Goal: Transaction & Acquisition: Purchase product/service

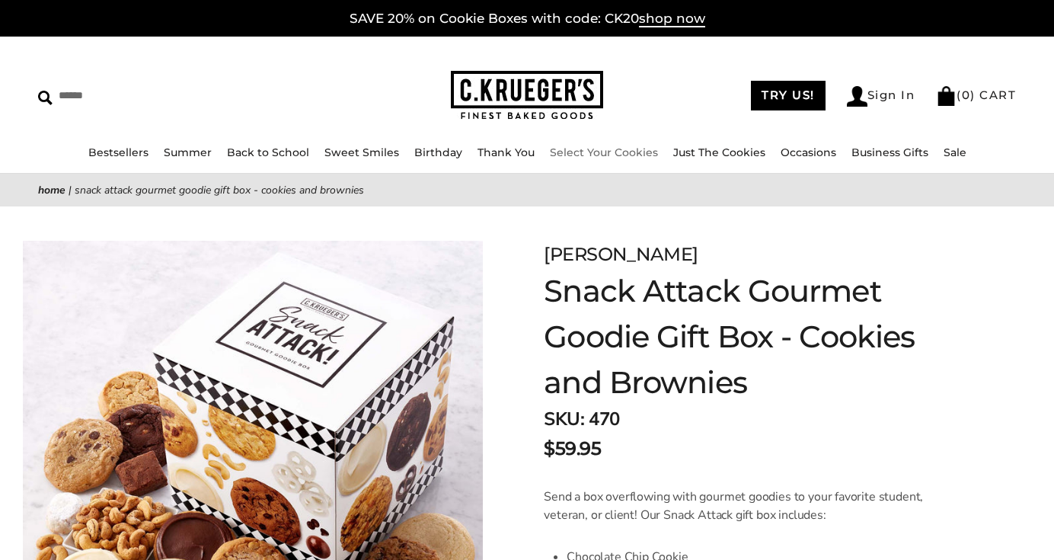
click at [645, 147] on link "Select Your Cookies" at bounding box center [604, 152] width 108 height 14
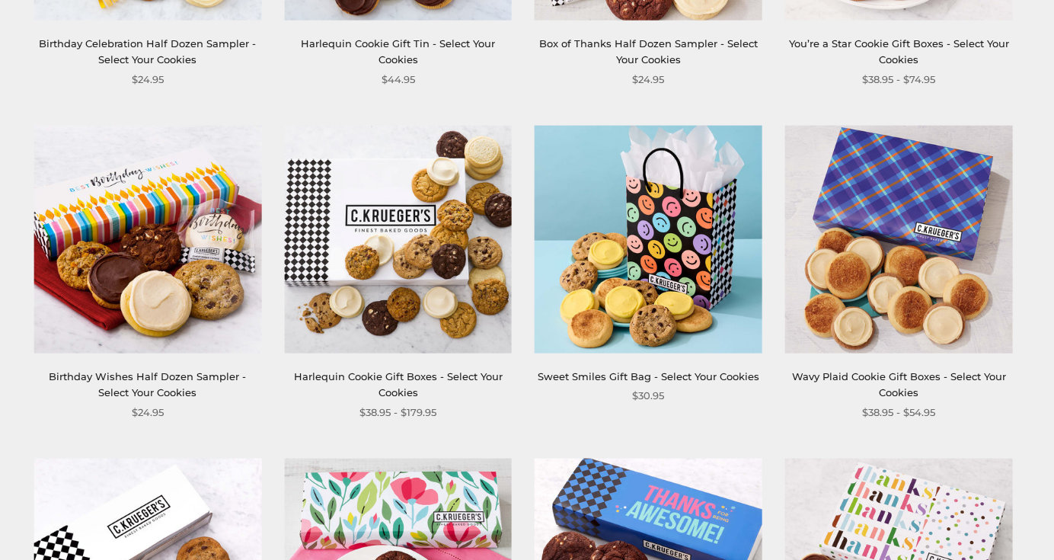
scroll to position [1218, 0]
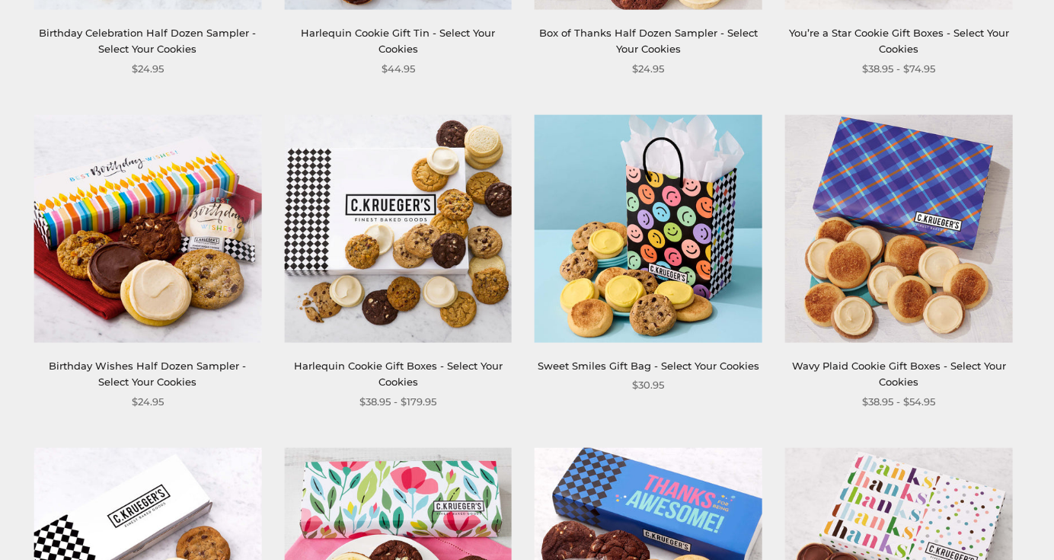
click at [203, 239] on img at bounding box center [148, 229] width 228 height 228
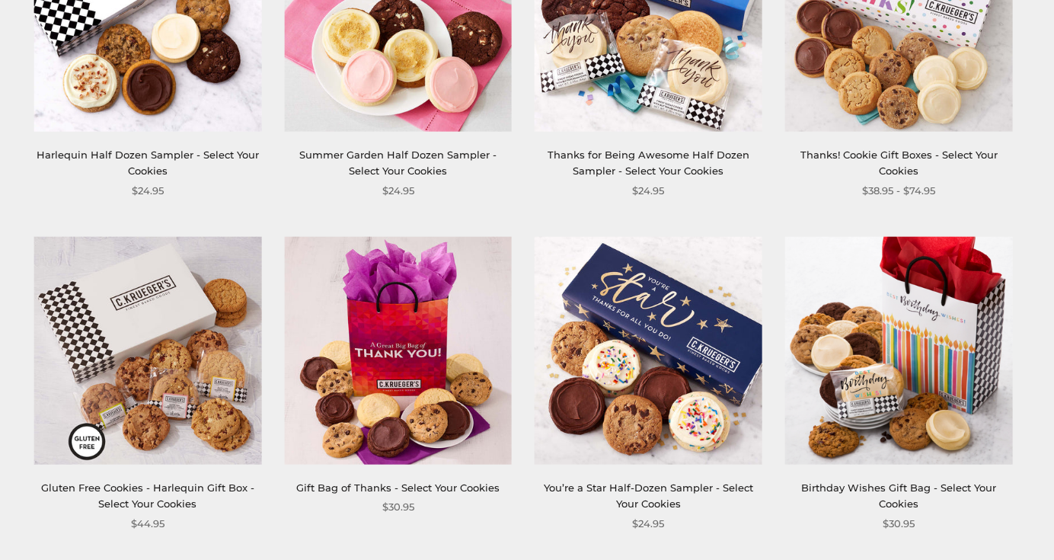
scroll to position [1778, 0]
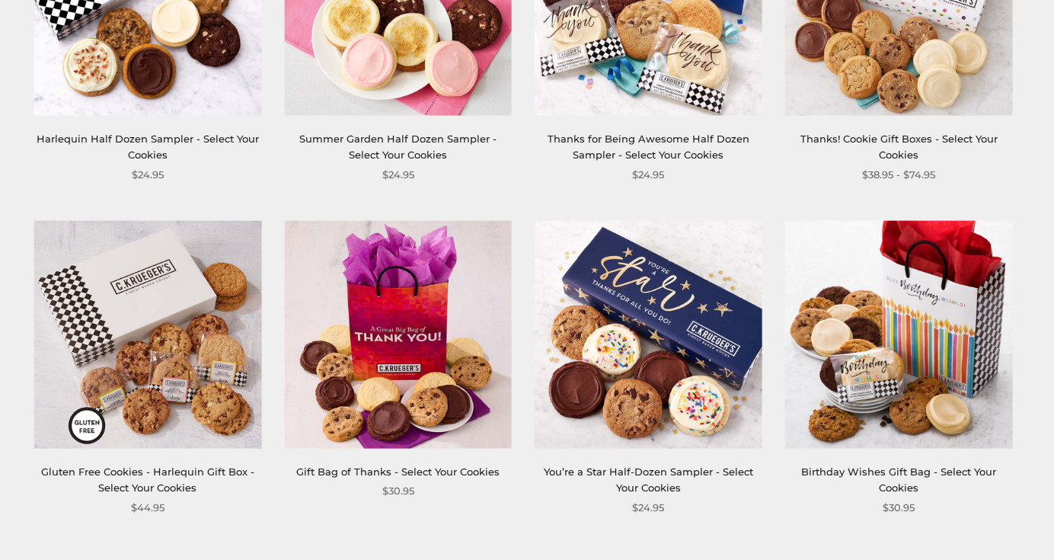
click at [868, 326] on img at bounding box center [899, 335] width 228 height 228
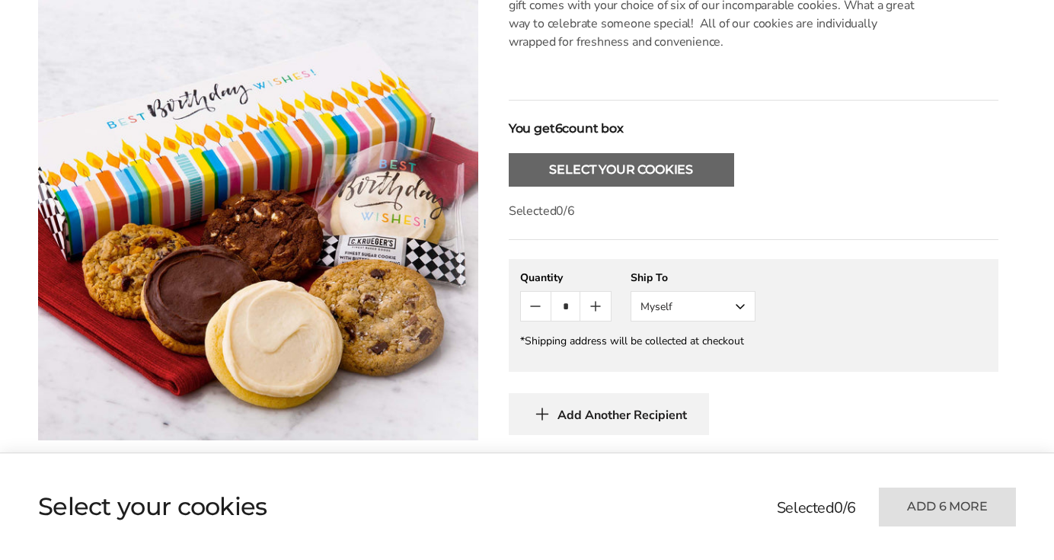
click at [587, 161] on button "Select Your Cookies" at bounding box center [621, 170] width 225 height 34
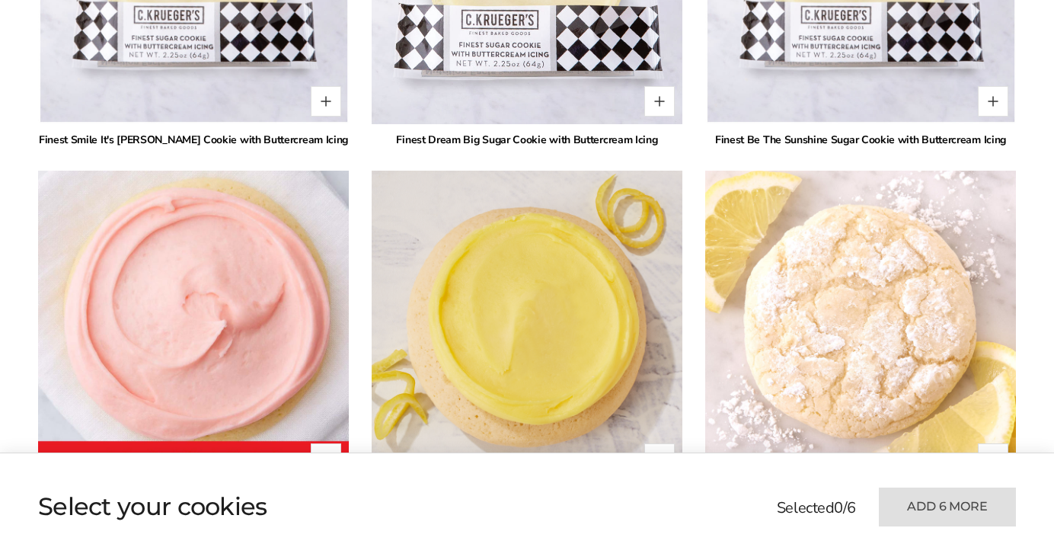
scroll to position [1244, 0]
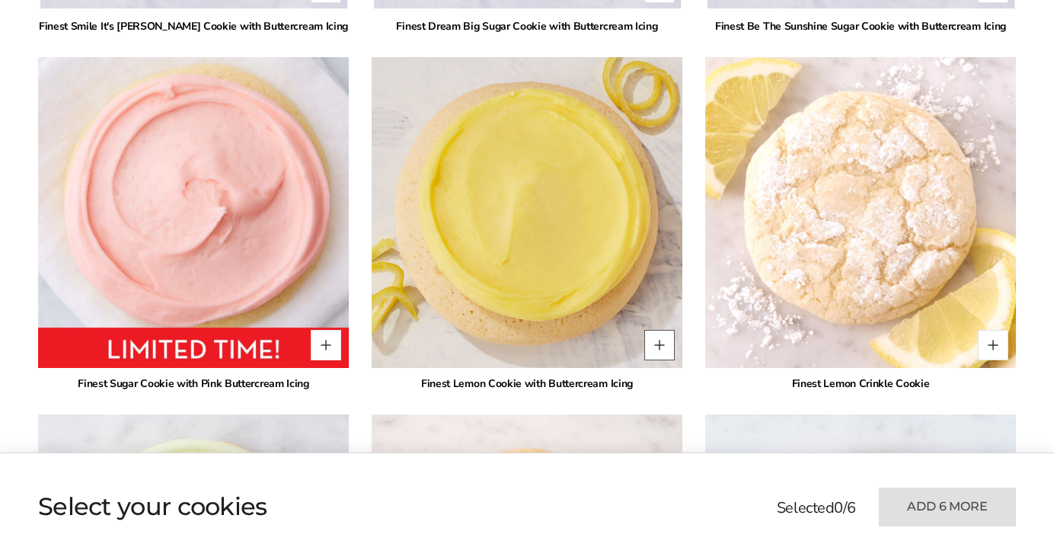
click at [656, 338] on button "Quantity button plus" at bounding box center [659, 345] width 30 height 30
type input "*"
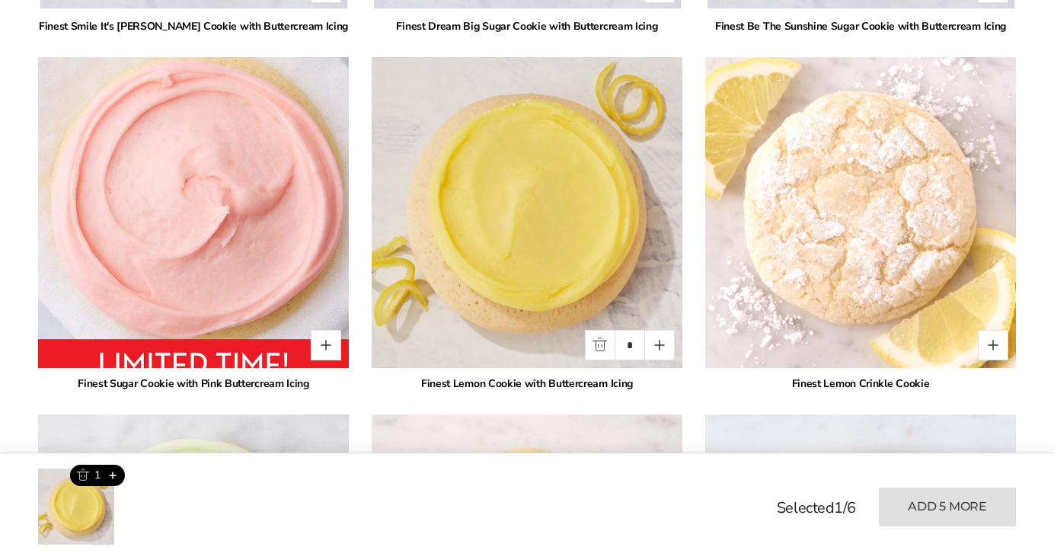
click at [257, 251] on img at bounding box center [194, 213] width 342 height 342
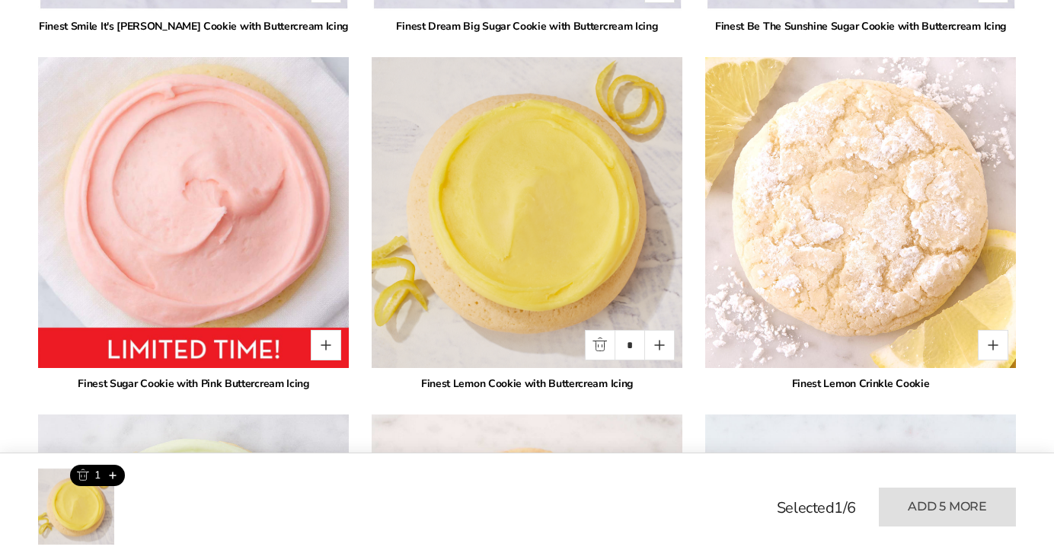
click at [874, 206] on img at bounding box center [861, 212] width 342 height 341
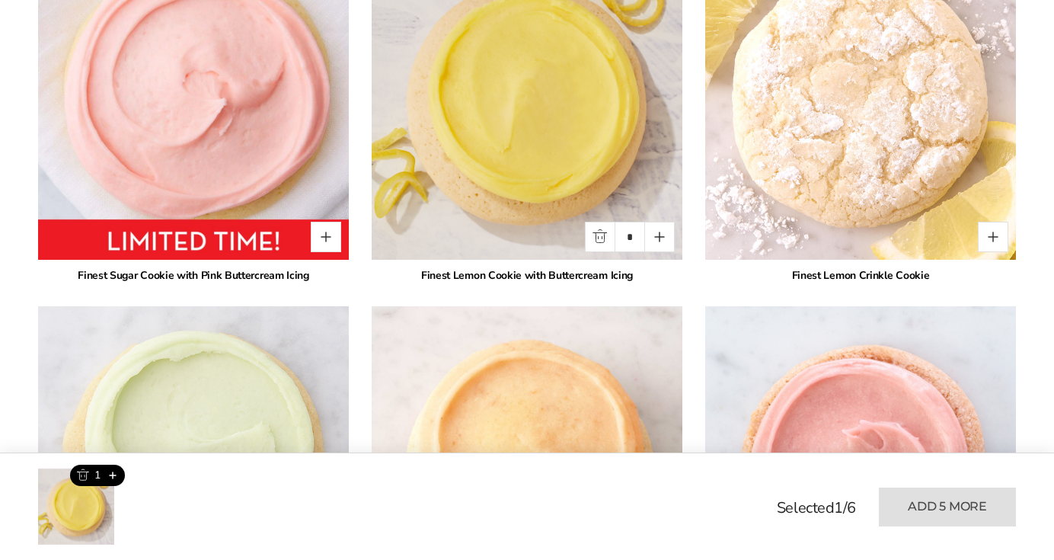
scroll to position [1353, 0]
click at [990, 225] on button "Quantity button plus" at bounding box center [993, 236] width 30 height 30
type input "*"
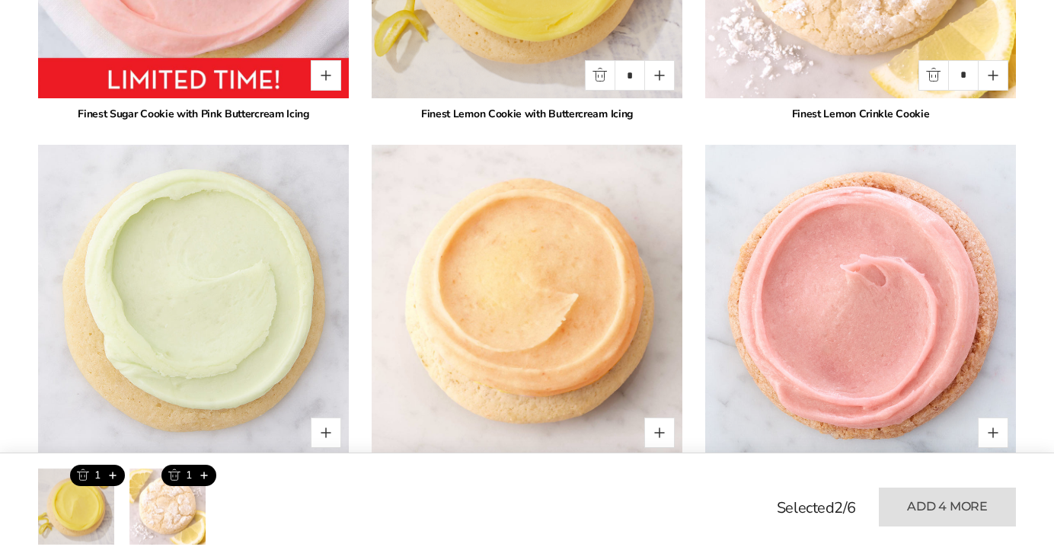
scroll to position [1581, 0]
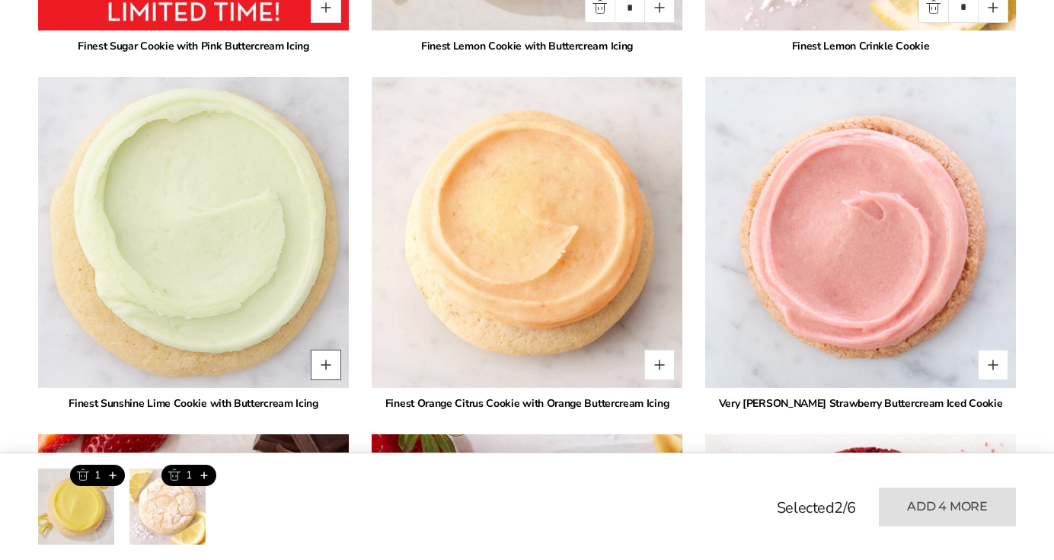
click at [318, 368] on button "Quantity button plus" at bounding box center [326, 365] width 30 height 30
type input "*"
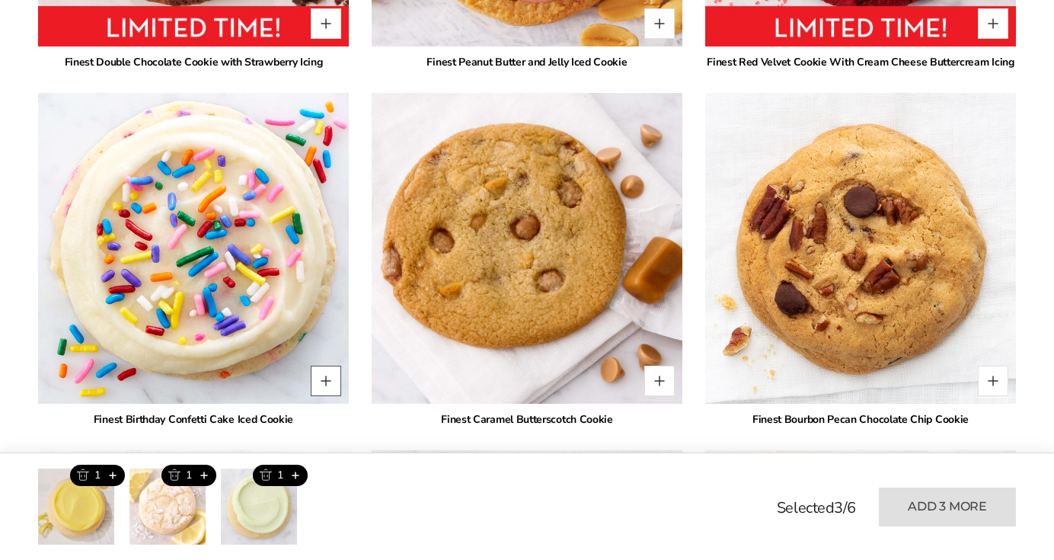
scroll to position [2293, 0]
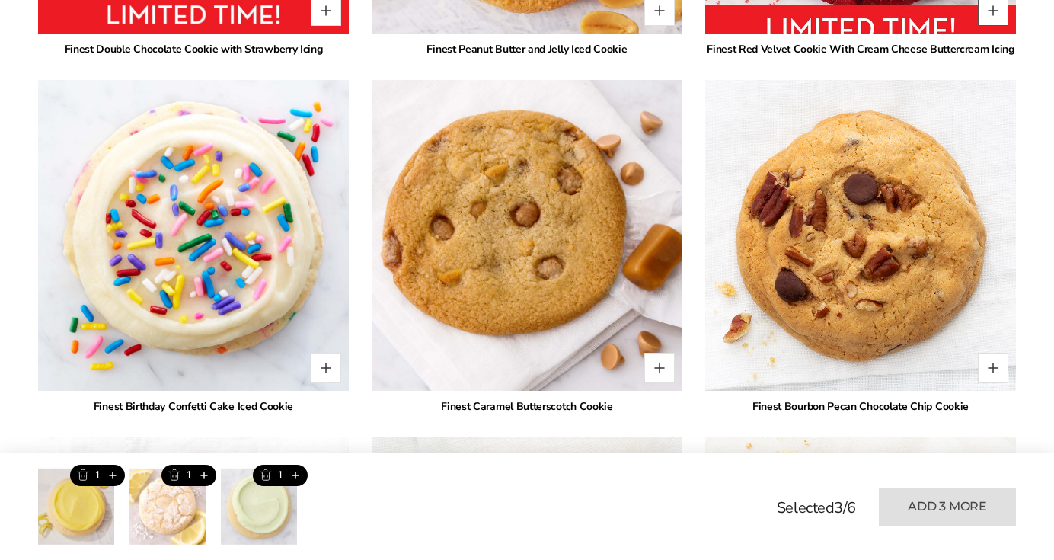
click at [993, 10] on button "Quantity button plus" at bounding box center [993, 10] width 30 height 30
type input "*"
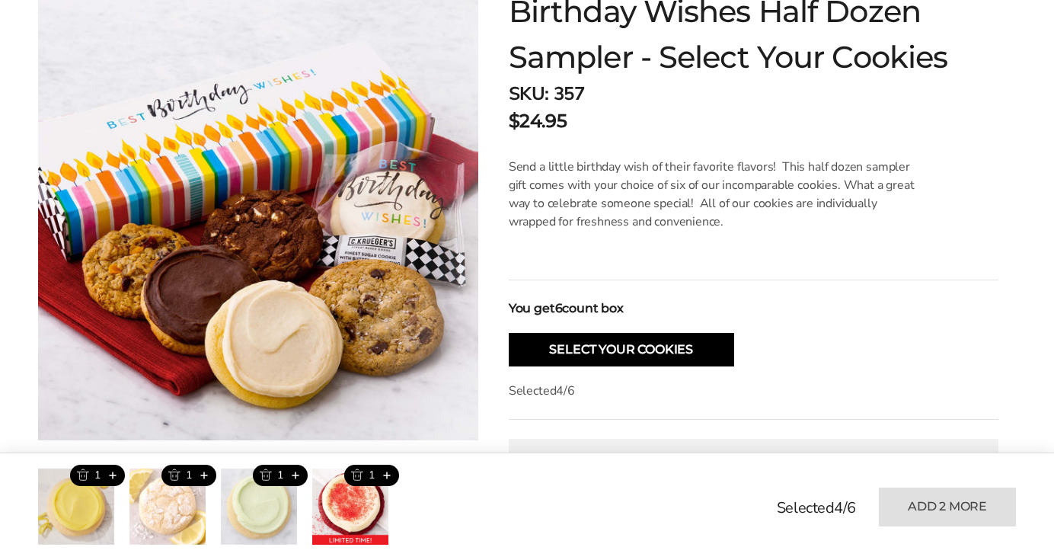
scroll to position [207, 0]
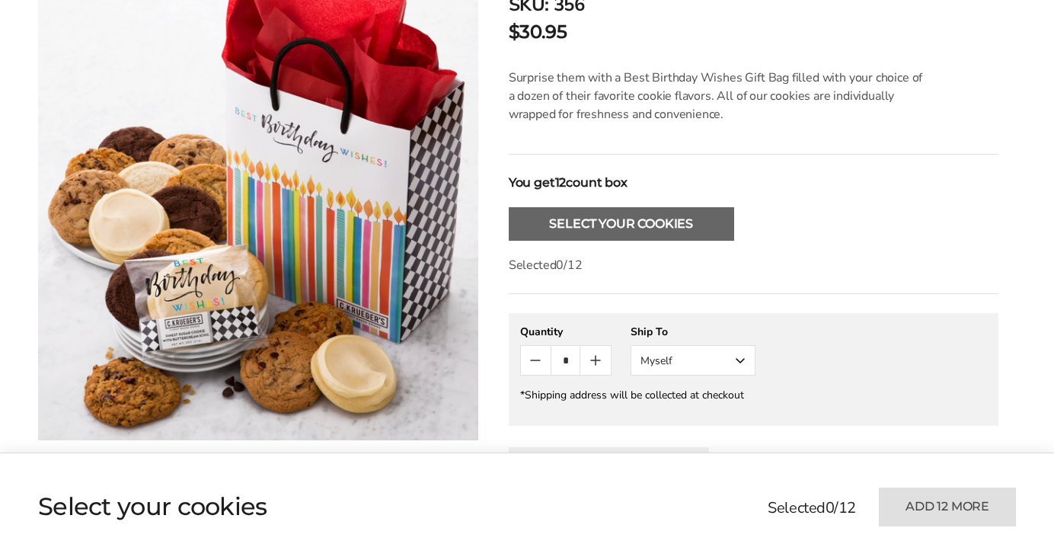
click at [684, 227] on button "Select Your Cookies" at bounding box center [621, 224] width 225 height 34
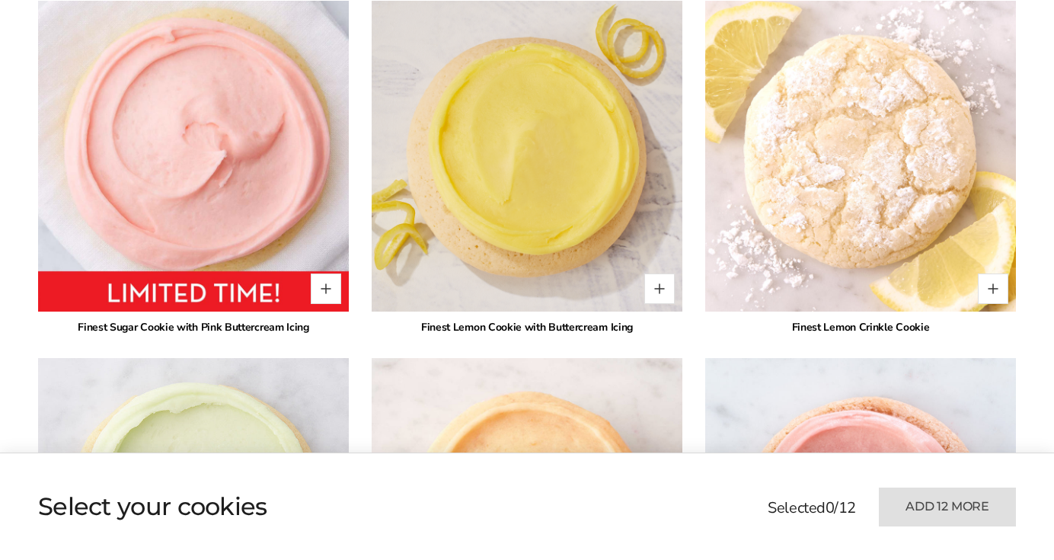
scroll to position [1455, 0]
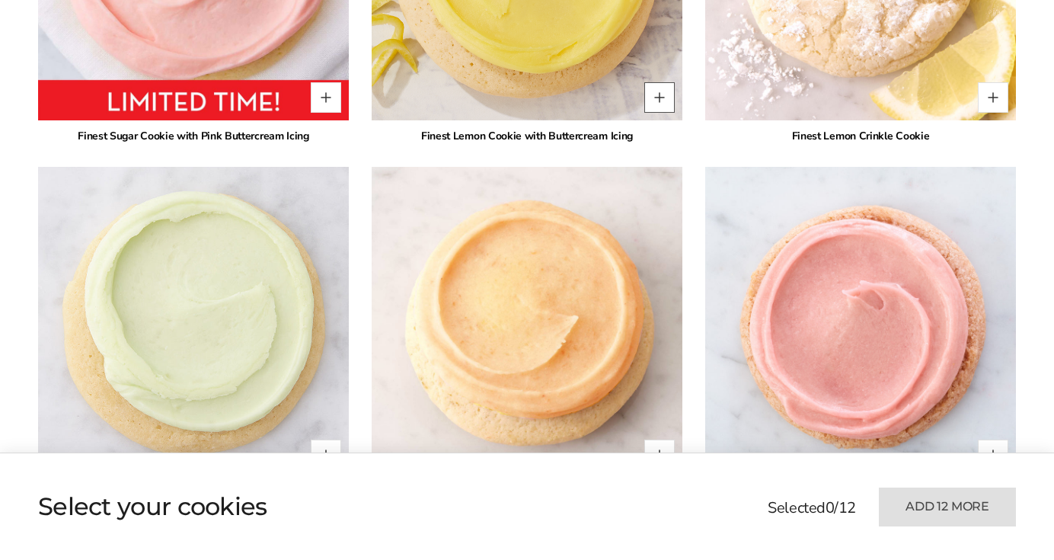
click at [653, 110] on button "Quantity button plus" at bounding box center [659, 97] width 30 height 30
type input "*"
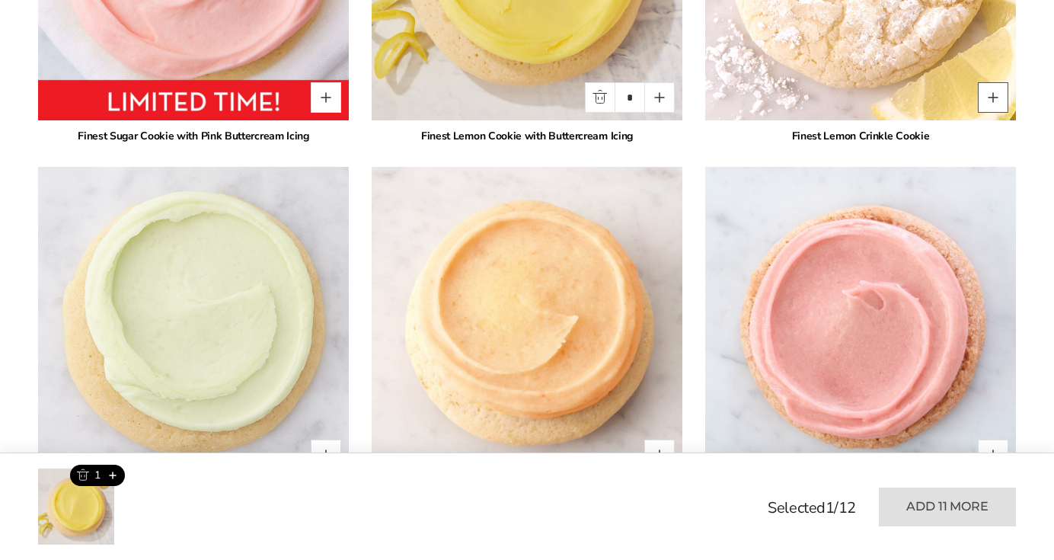
click at [989, 101] on button "Quantity button plus" at bounding box center [993, 97] width 30 height 30
type input "*"
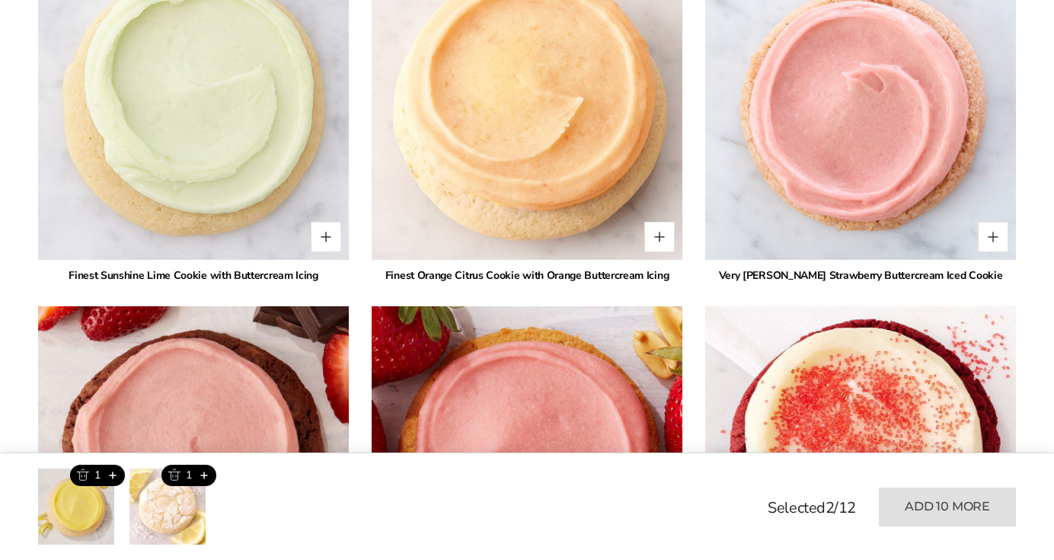
scroll to position [1740, 0]
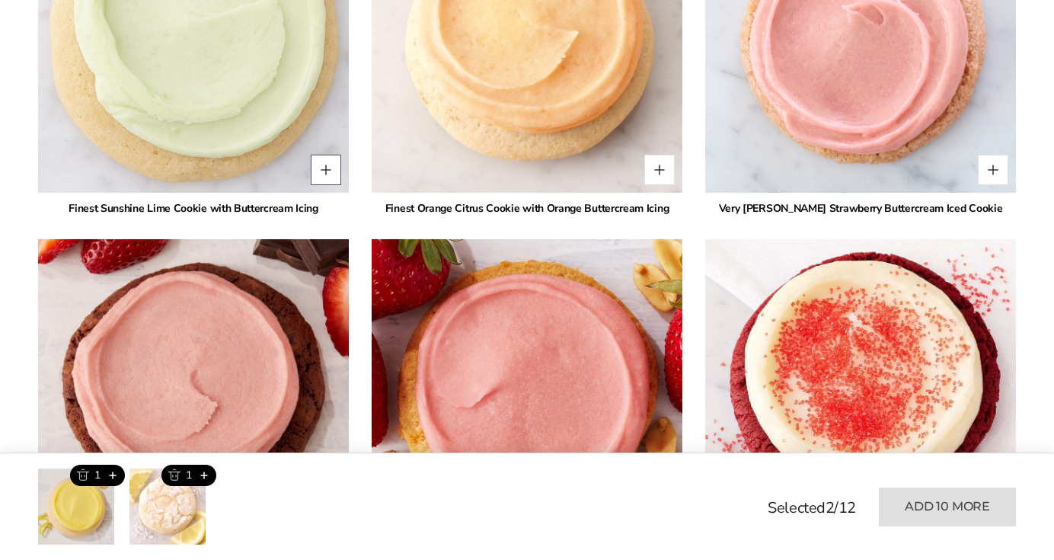
click at [321, 176] on button "Quantity button plus" at bounding box center [326, 170] width 30 height 30
type input "*"
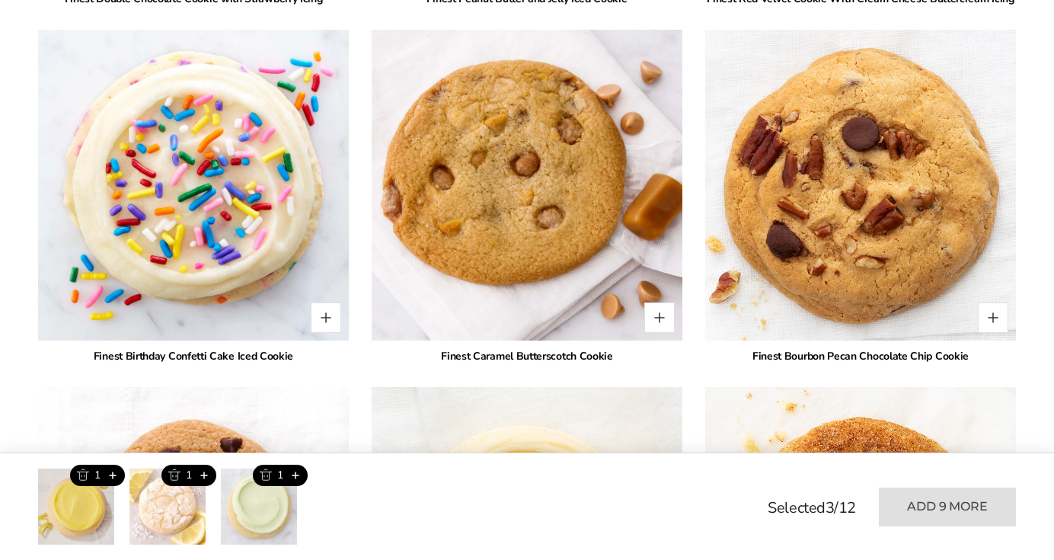
scroll to position [2263, 0]
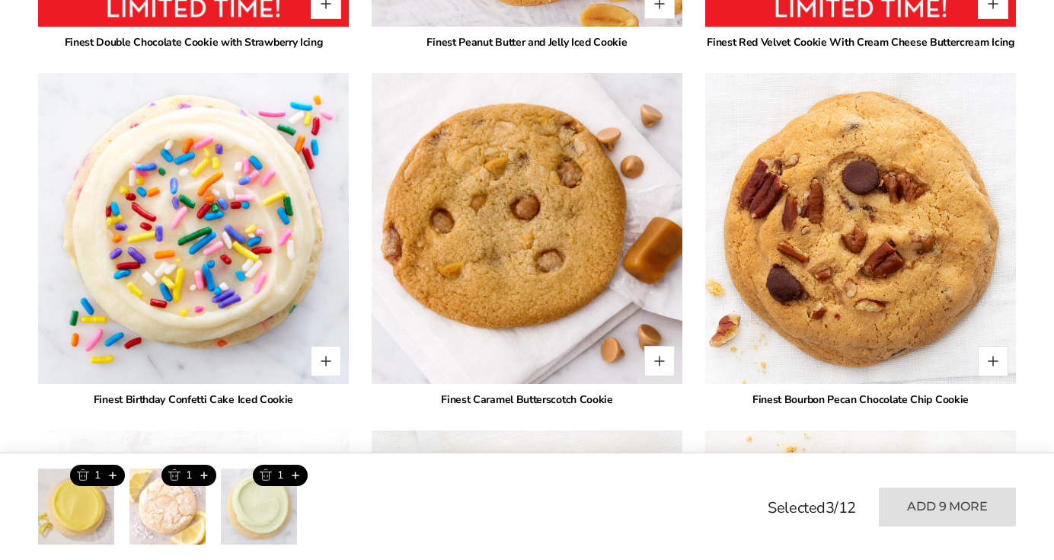
click at [906, 273] on img at bounding box center [861, 229] width 342 height 342
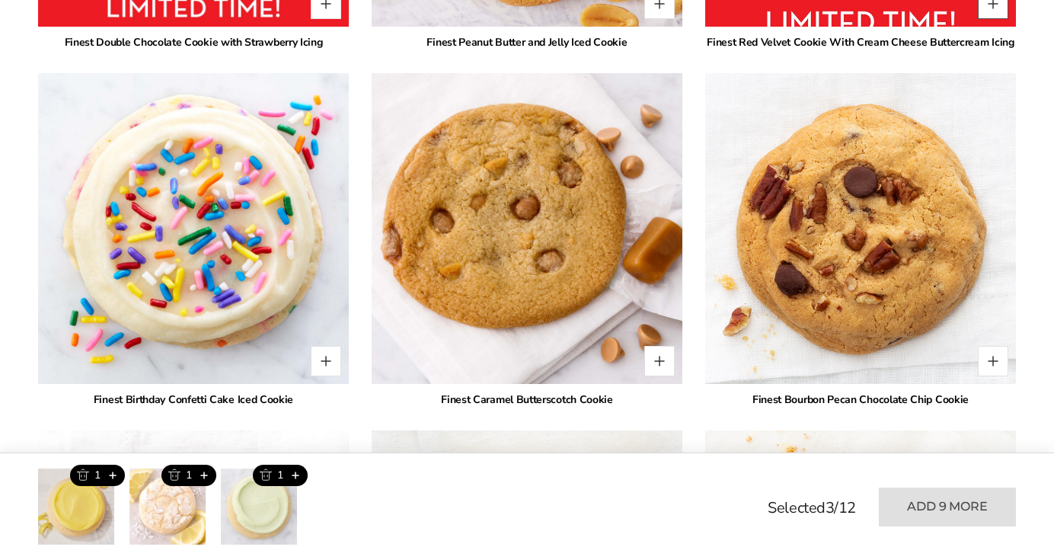
click at [1003, 11] on button "Quantity button plus" at bounding box center [993, 4] width 30 height 30
type input "*"
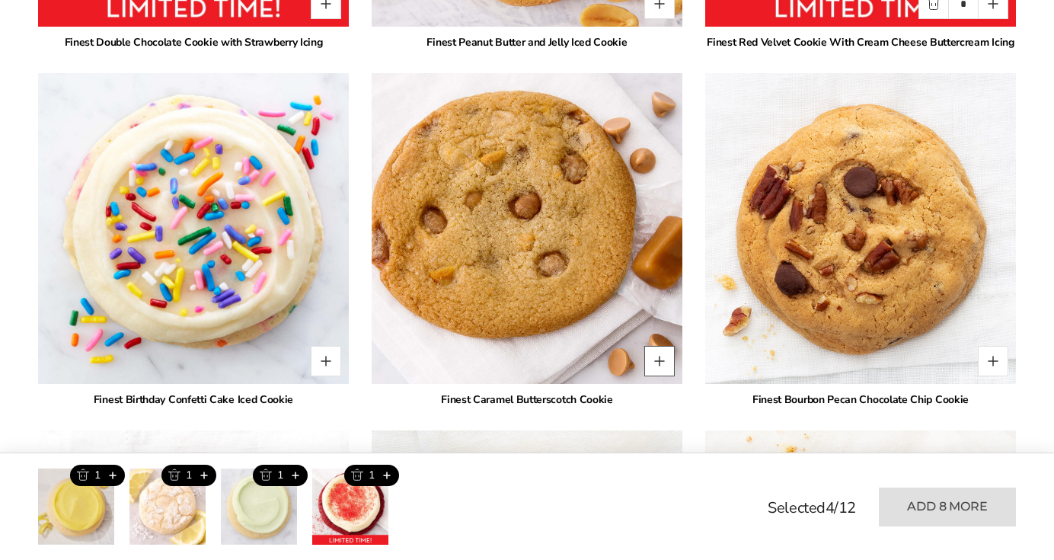
click at [661, 372] on button "Quantity button plus" at bounding box center [659, 361] width 30 height 30
type input "*"
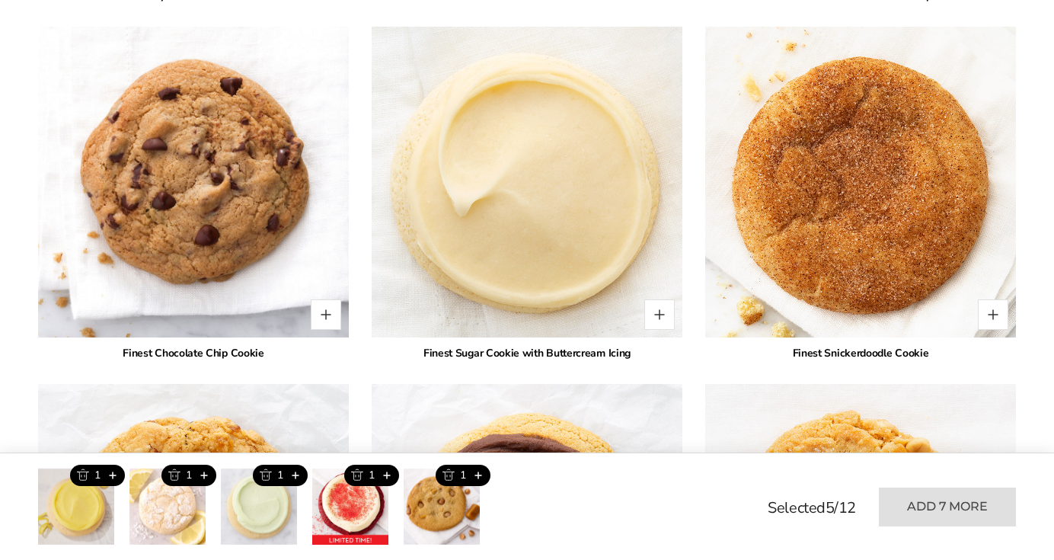
scroll to position [2706, 0]
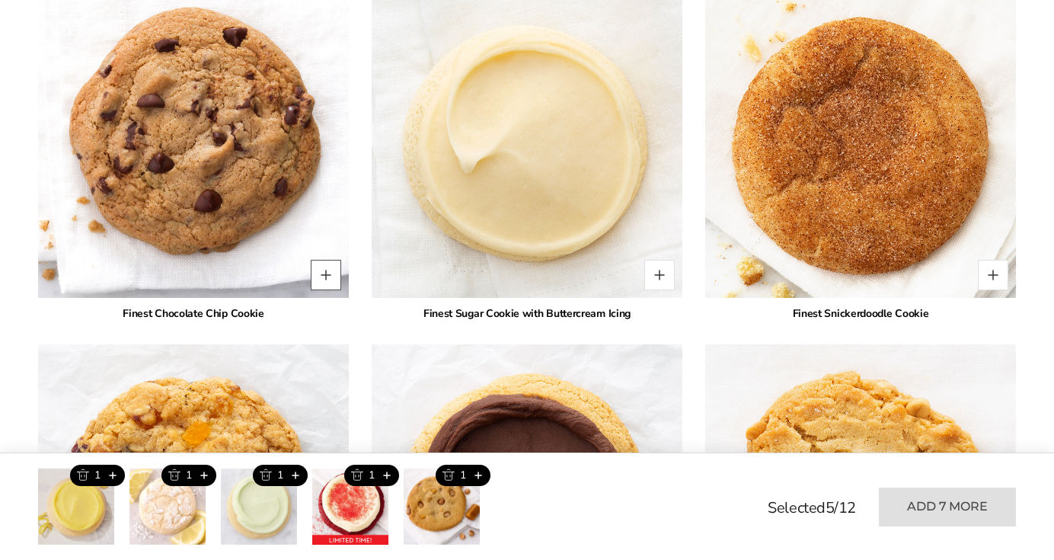
click at [331, 279] on button "Quantity button plus" at bounding box center [326, 275] width 30 height 30
type input "*"
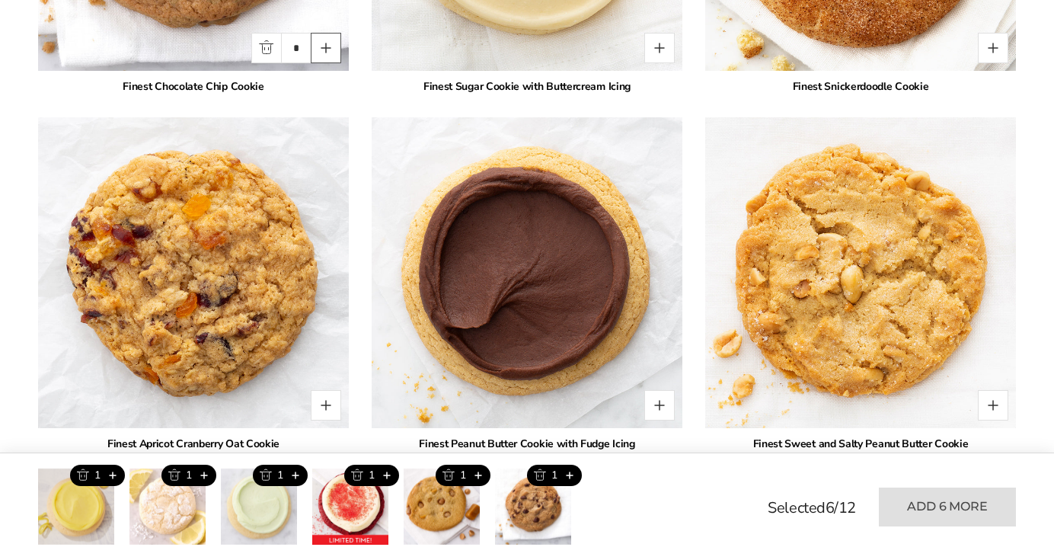
scroll to position [3208, 0]
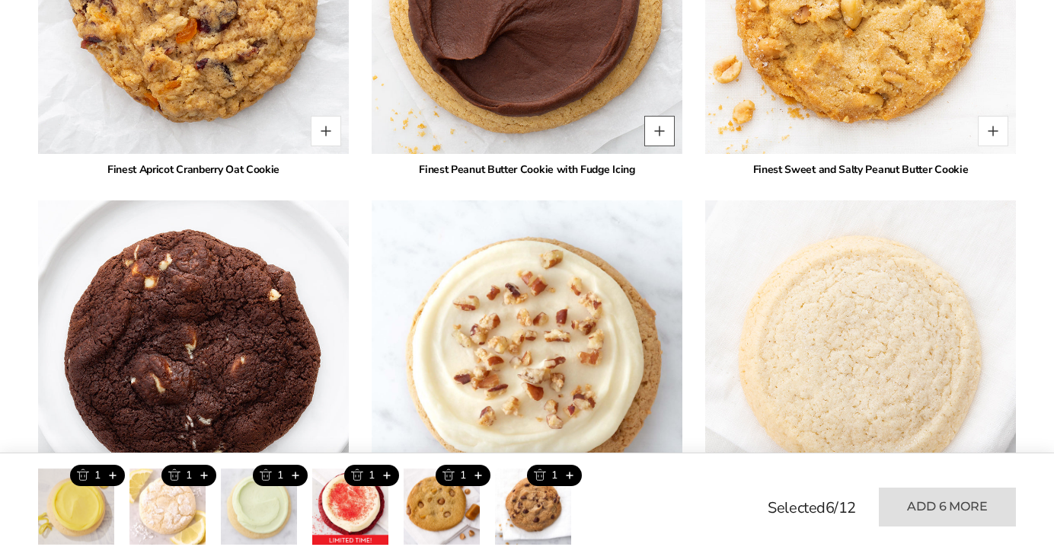
click at [652, 128] on button "Quantity button plus" at bounding box center [659, 131] width 30 height 30
type input "*"
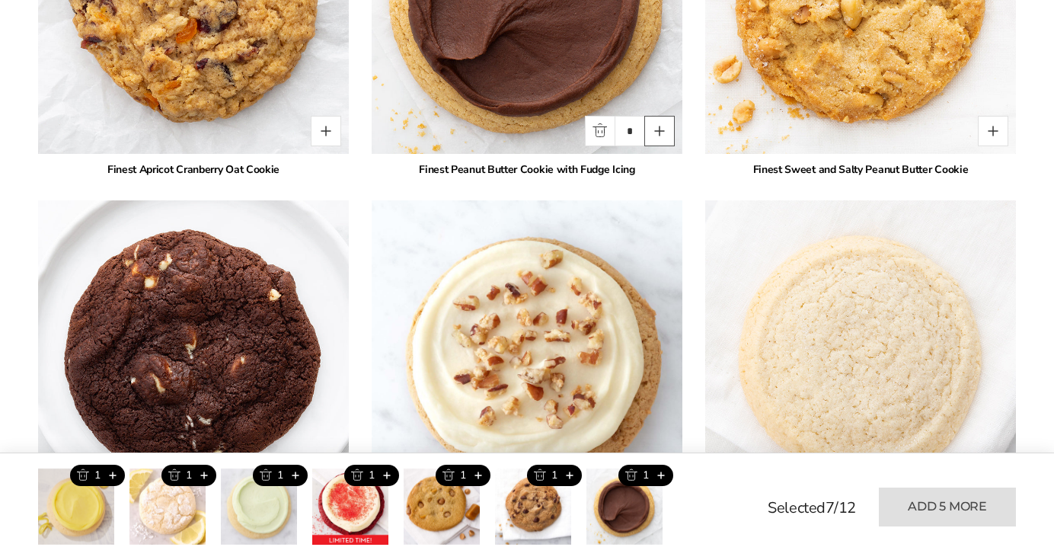
scroll to position [3212, 0]
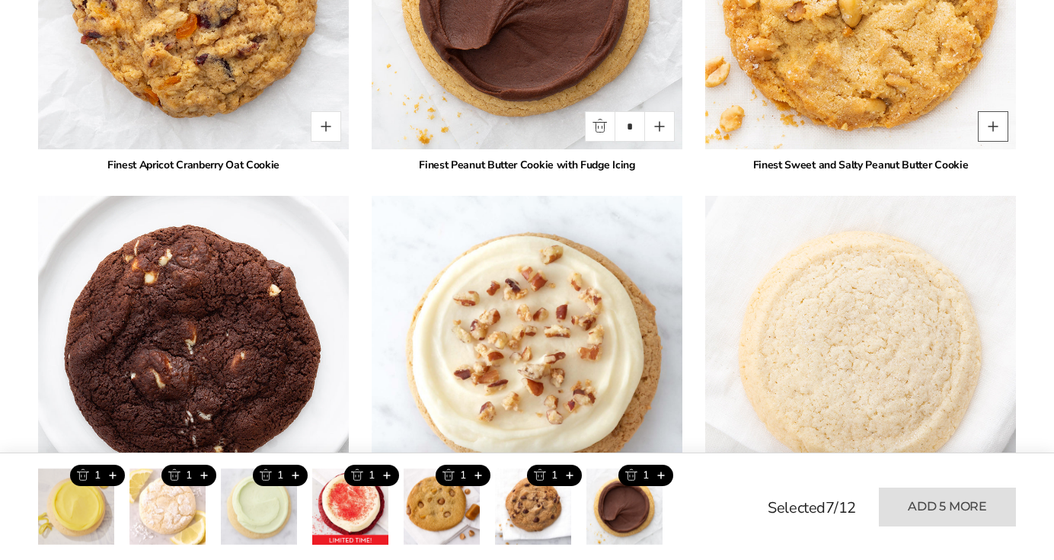
click at [1000, 122] on button "Quantity button plus" at bounding box center [993, 126] width 30 height 30
type input "*"
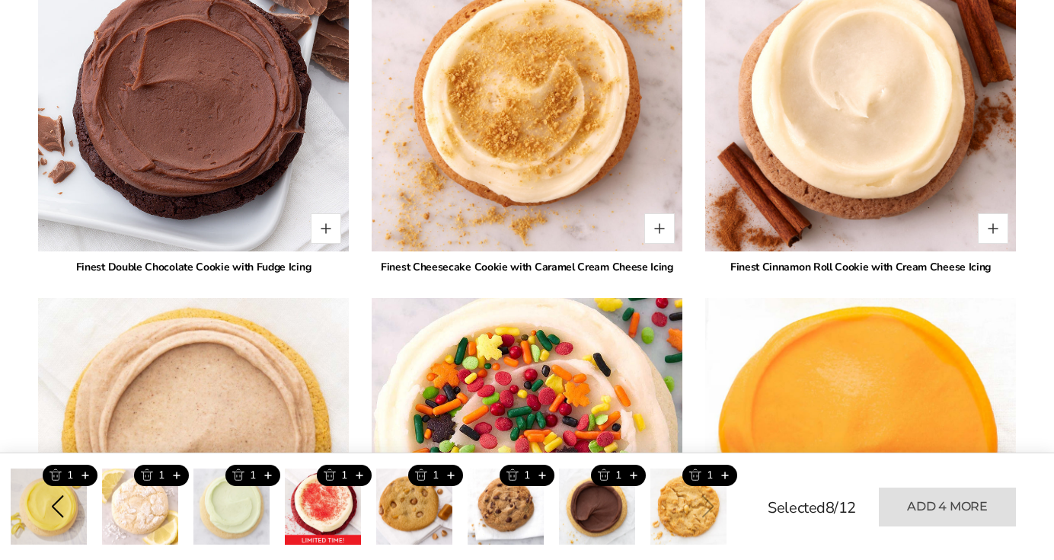
scroll to position [3975, 0]
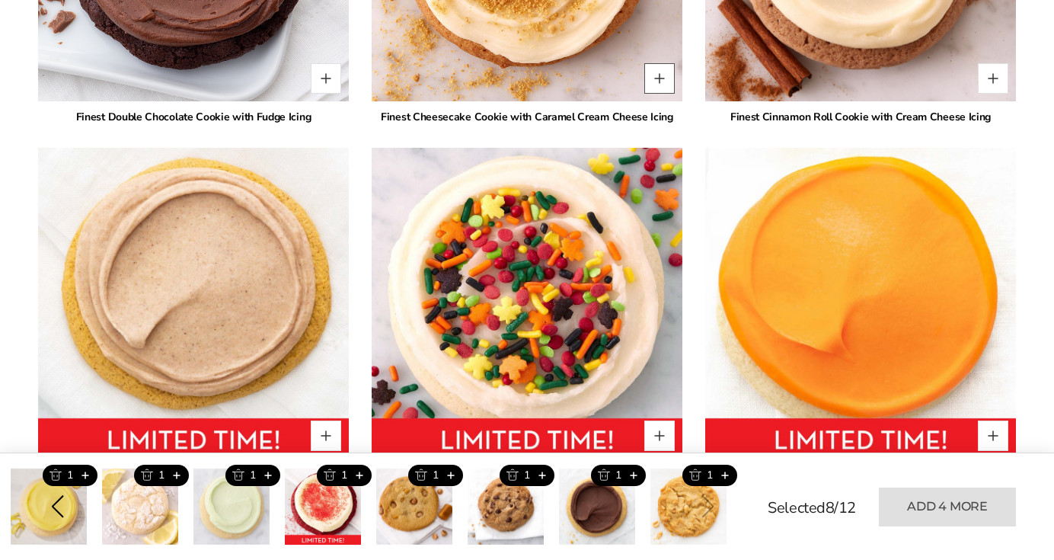
click at [670, 77] on button "Quantity button plus" at bounding box center [659, 78] width 30 height 30
type input "*"
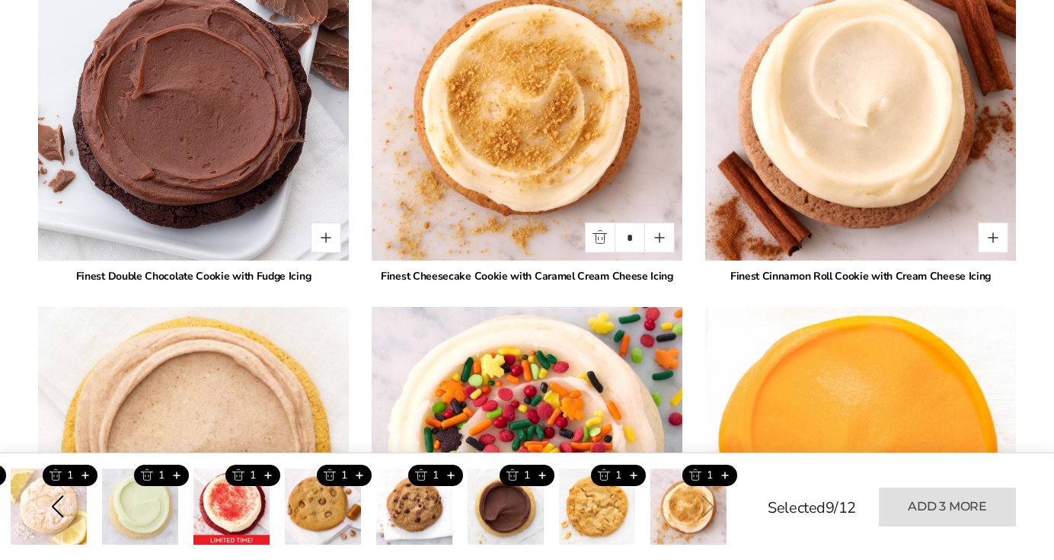
scroll to position [3803, 0]
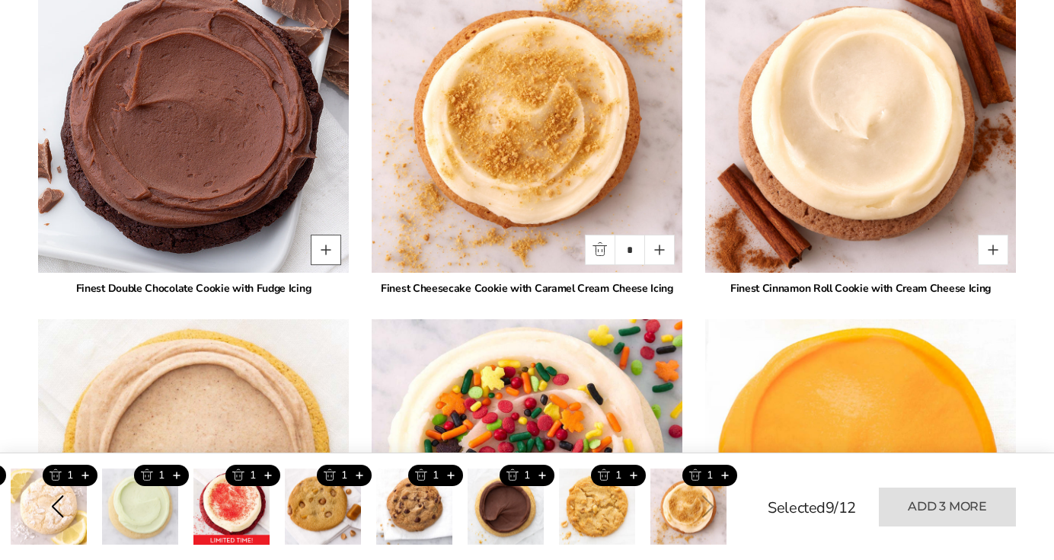
click at [315, 252] on button "Quantity button plus" at bounding box center [326, 250] width 30 height 30
type input "*"
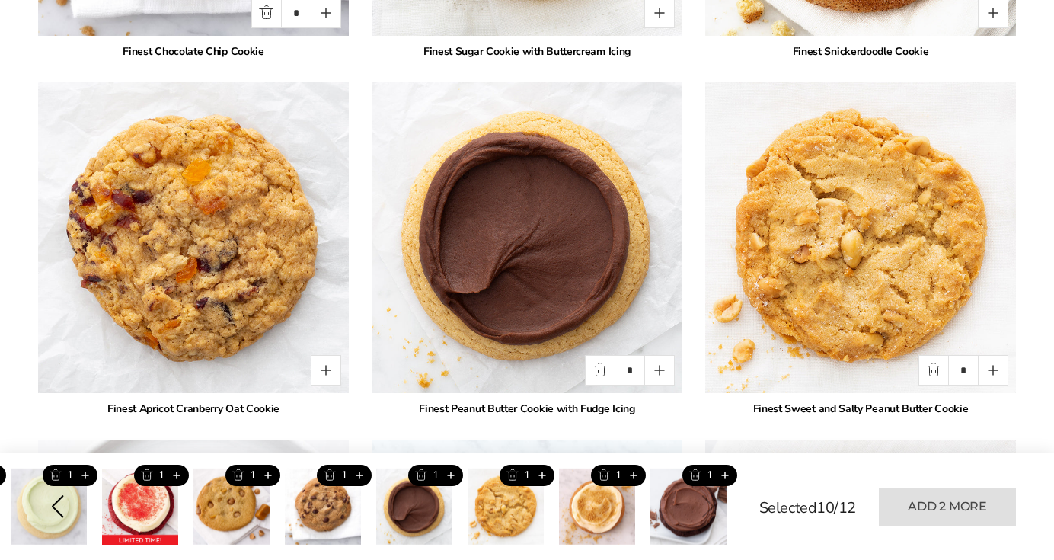
scroll to position [2926, 0]
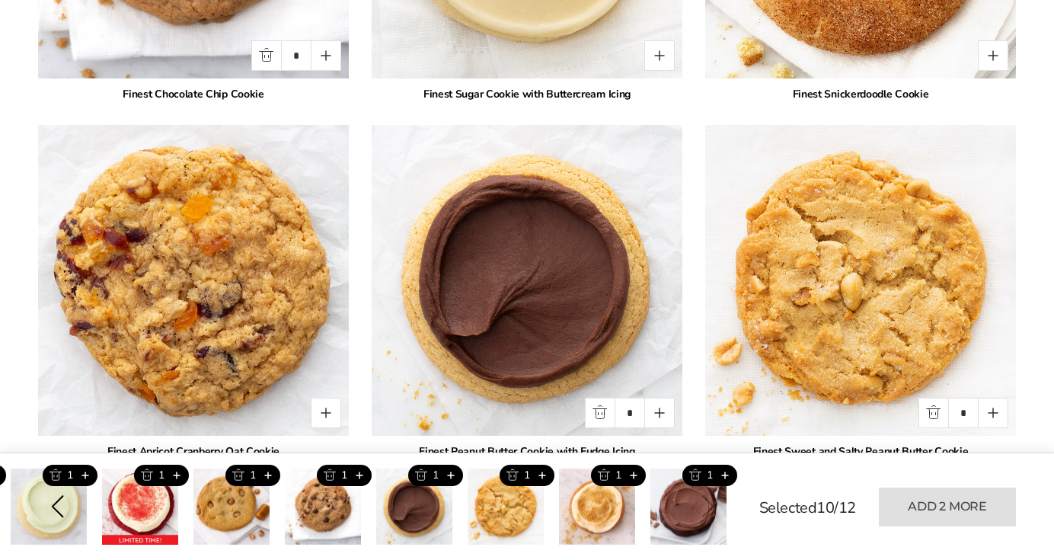
click at [265, 350] on img at bounding box center [194, 281] width 342 height 342
click at [327, 417] on button "Quantity button plus" at bounding box center [326, 413] width 30 height 30
type input "*"
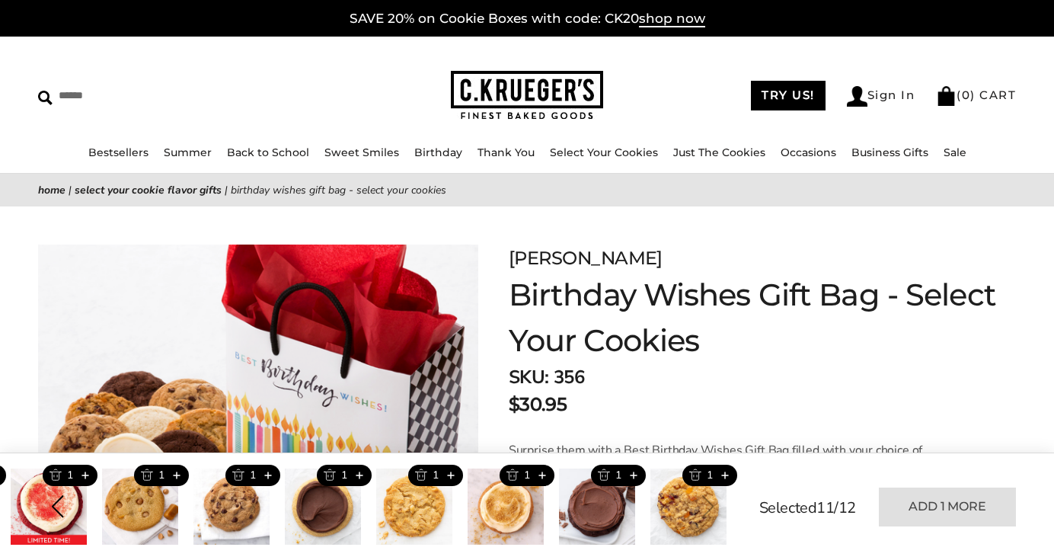
scroll to position [0, 0]
click at [737, 156] on link "Just The Cookies" at bounding box center [719, 152] width 92 height 14
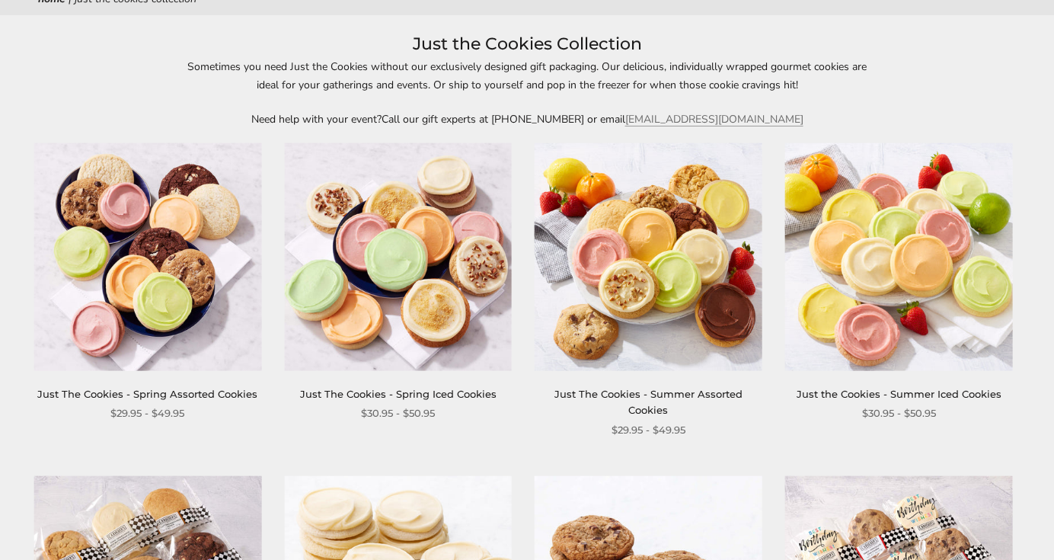
scroll to position [120, 0]
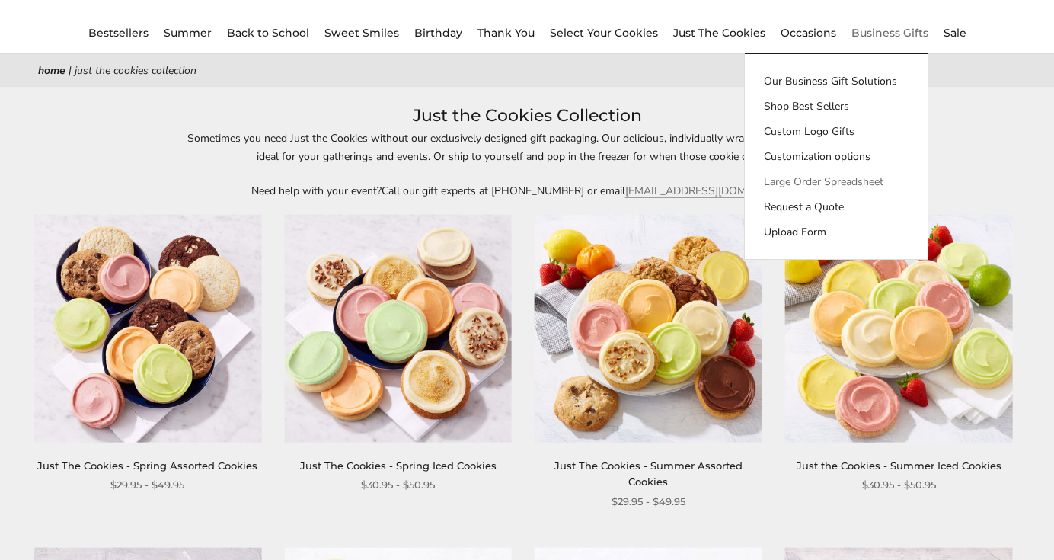
click at [844, 184] on link "Large Order Spreadsheet" at bounding box center [836, 182] width 183 height 16
click at [793, 75] on link "Our Business Gift Solutions" at bounding box center [836, 81] width 183 height 16
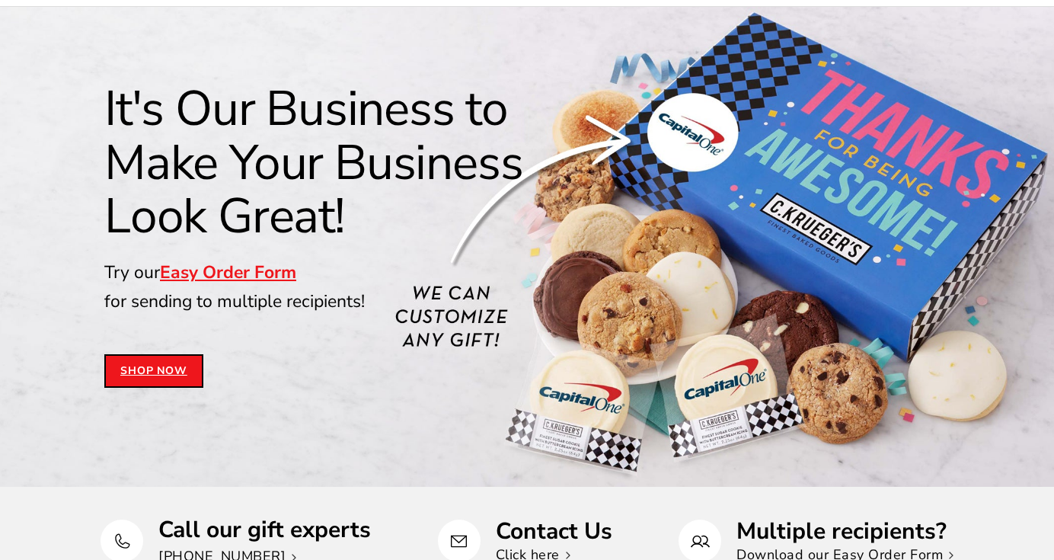
scroll to position [161, 0]
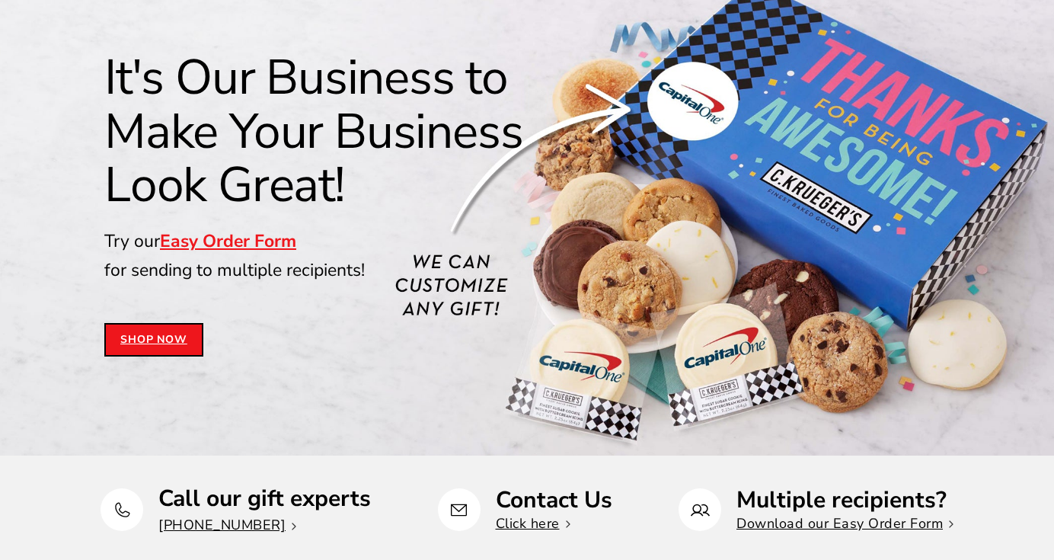
click at [216, 220] on div "It's Our Business to Make Your Business Look Great! Try our Easy Order Form for…" at bounding box center [346, 203] width 484 height 305
click at [216, 241] on link "Easy Order Form" at bounding box center [228, 241] width 136 height 24
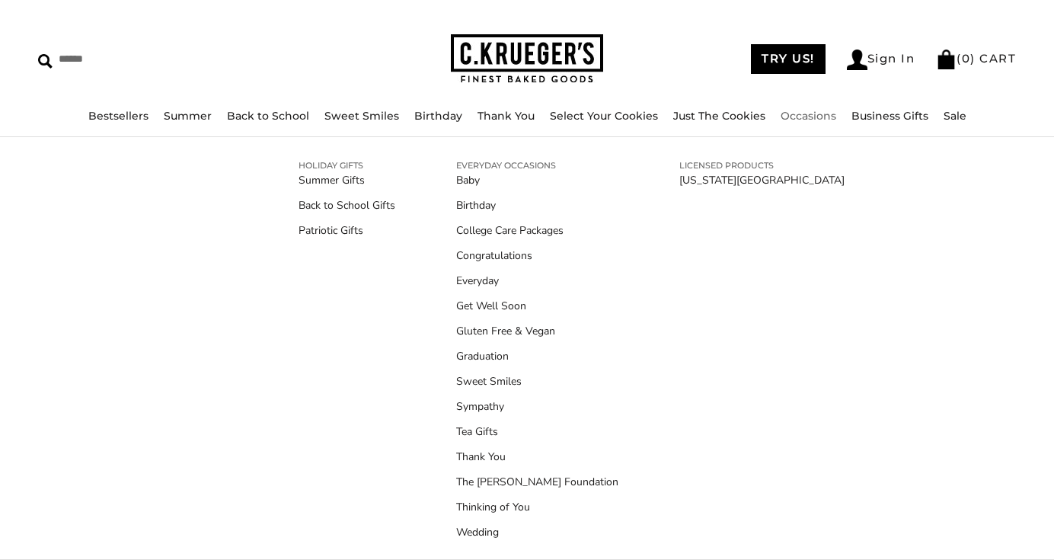
scroll to position [0, 0]
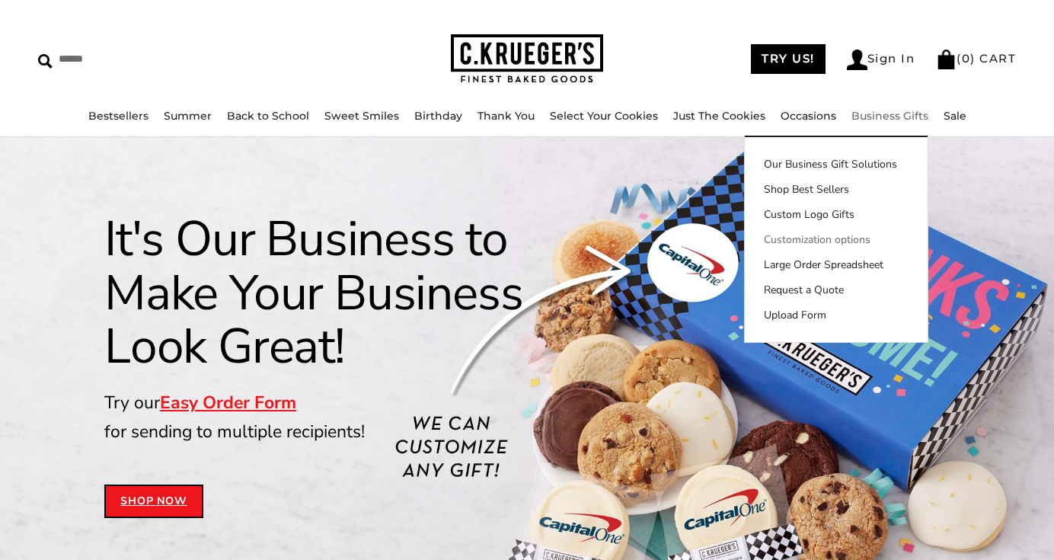
click at [865, 243] on link "Customization options" at bounding box center [836, 240] width 183 height 16
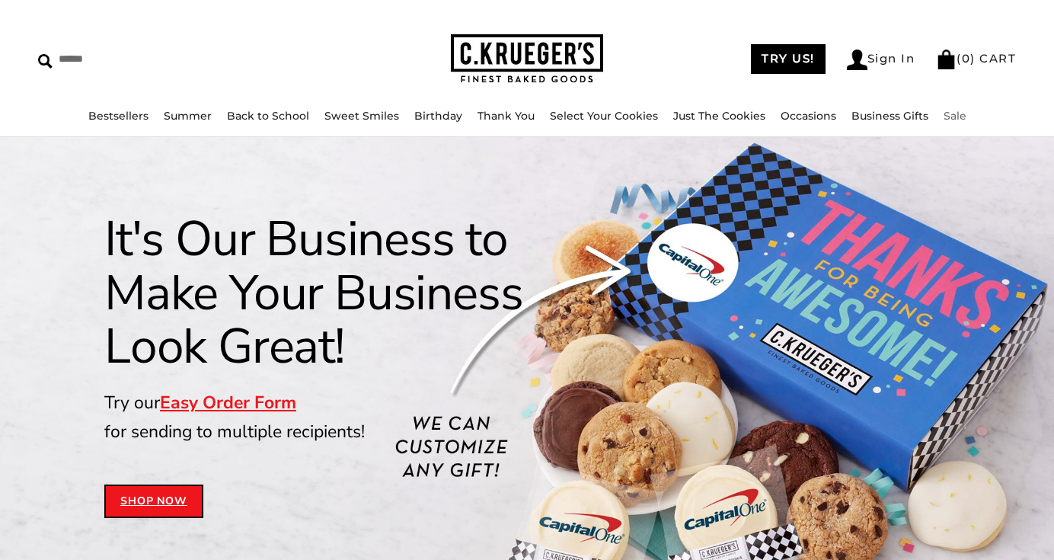
click at [948, 115] on link "Sale" at bounding box center [955, 116] width 23 height 14
